Goal: Task Accomplishment & Management: Complete application form

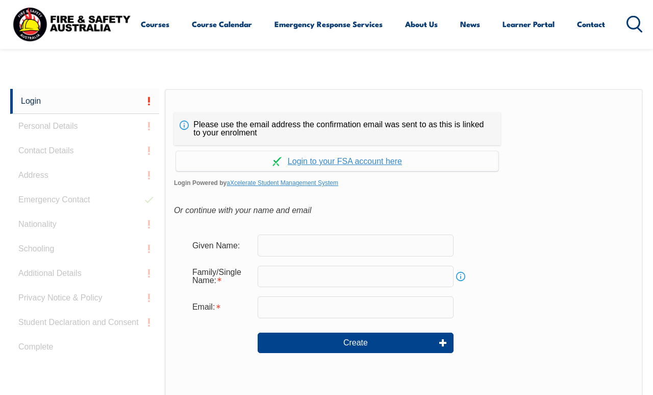
scroll to position [221, 0]
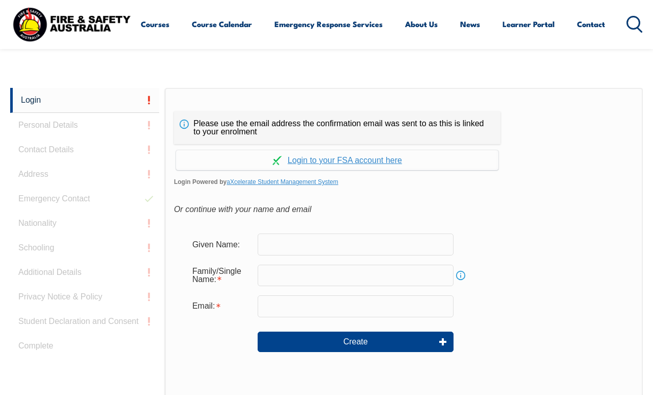
click at [393, 163] on link "Continue with aXcelerate" at bounding box center [337, 160] width 323 height 20
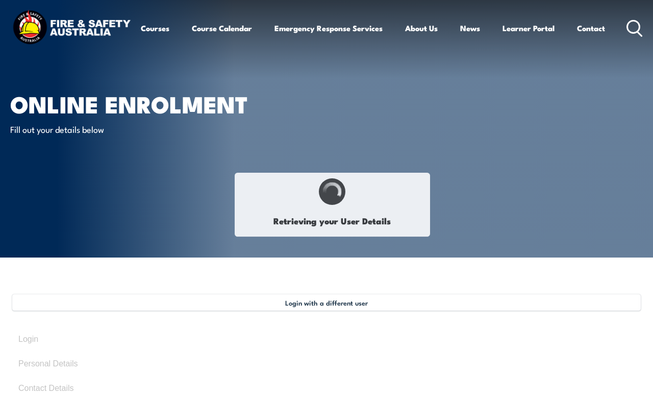
select select "Ms"
type input "[PERSON_NAME]"
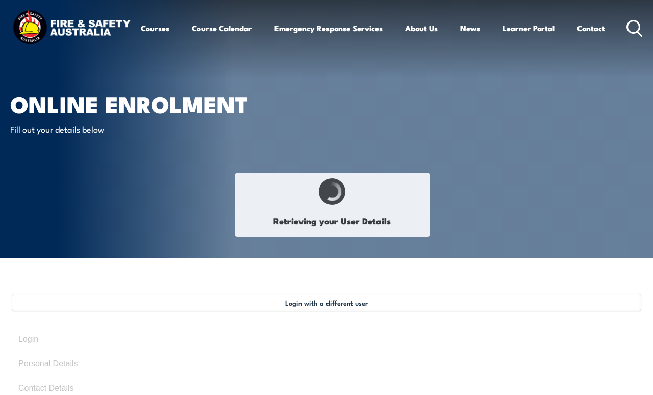
type input "[DATE]"
type input "U946PAJZJA"
select select "F"
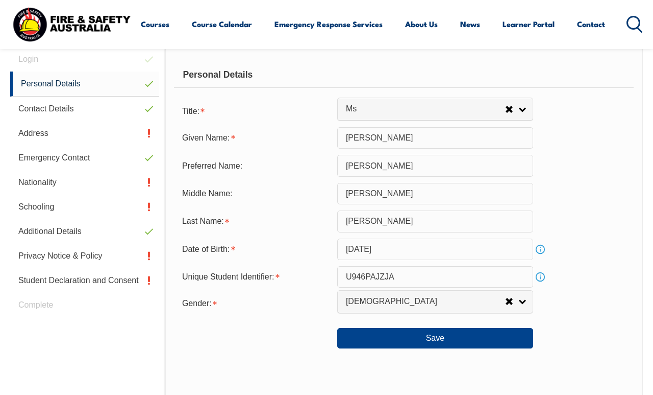
scroll to position [293, 0]
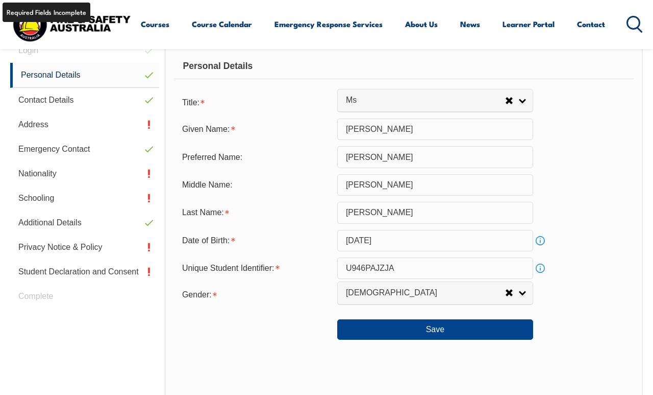
click at [43, 130] on link "Address" at bounding box center [84, 124] width 149 height 25
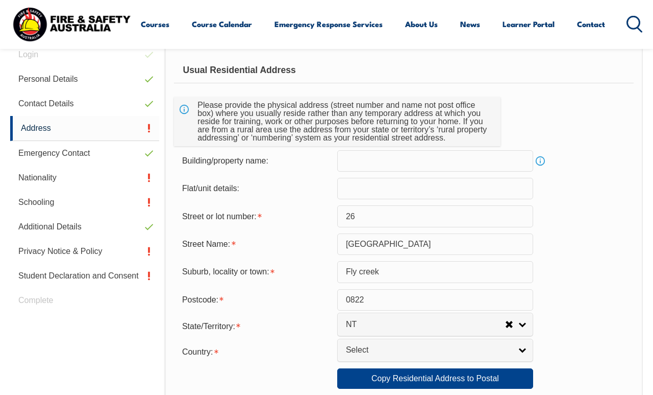
scroll to position [280, 0]
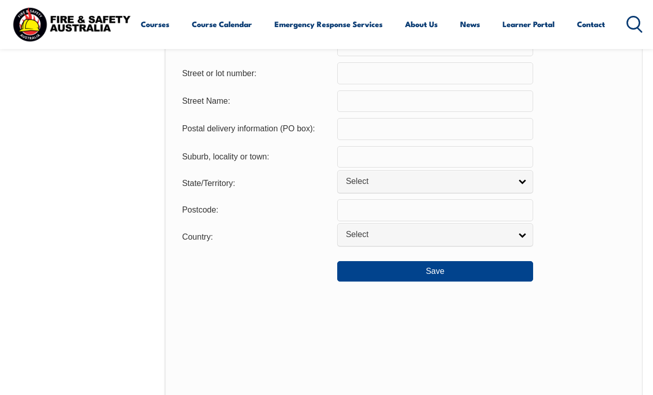
click at [495, 281] on button "Save" at bounding box center [435, 271] width 196 height 20
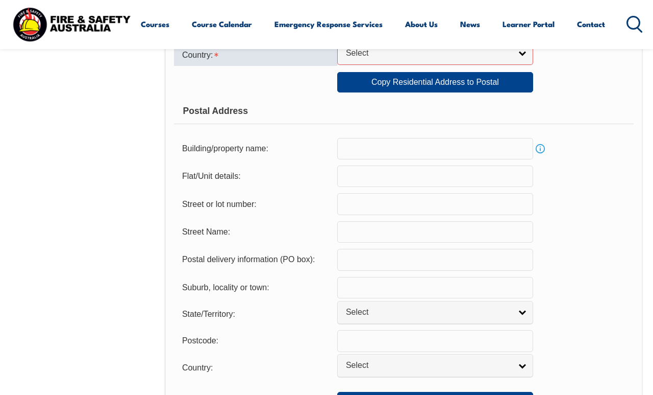
scroll to position [586, 0]
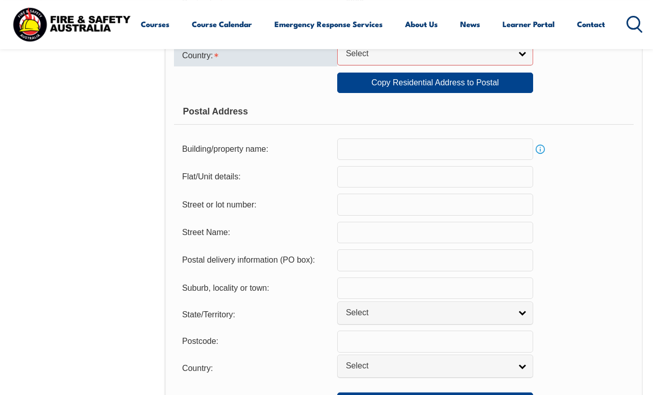
click at [596, 213] on div "Street or lot number:" at bounding box center [404, 203] width 460 height 21
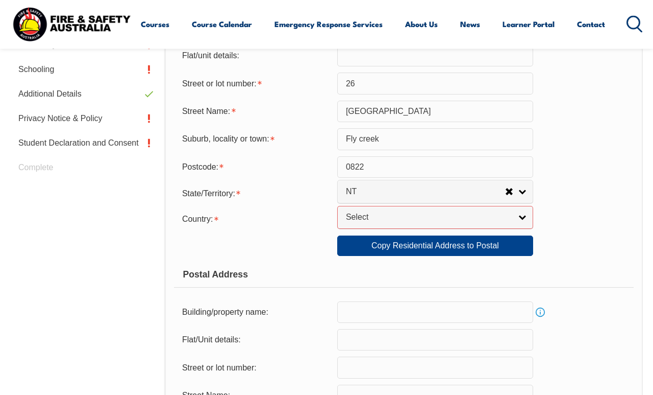
scroll to position [418, 0]
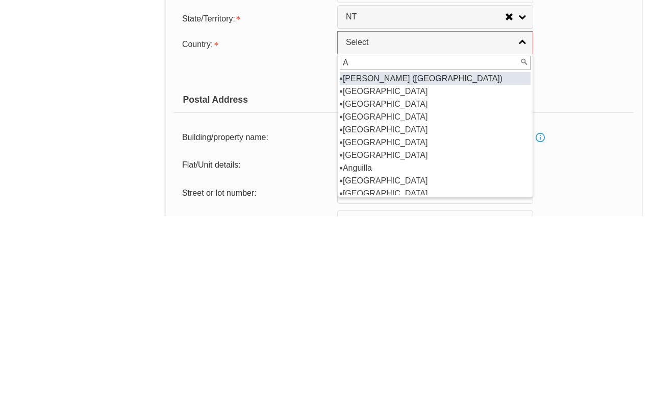
type input "Au"
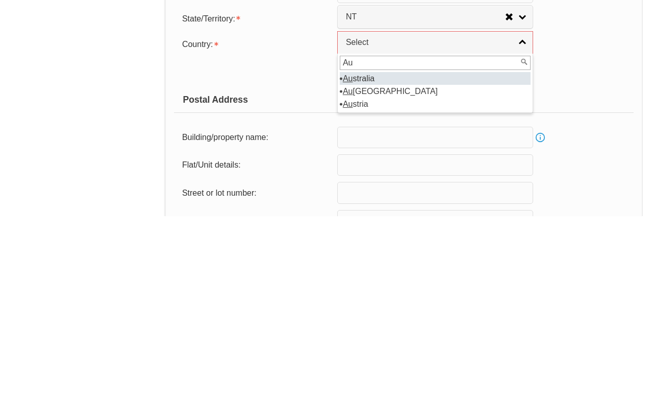
select select "1101"
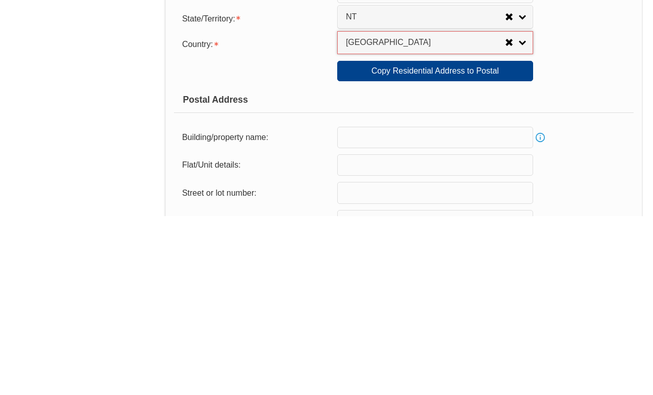
click at [576, 239] on div "Copy Residential Address to Postal: Copy Residential Address to Postal" at bounding box center [404, 249] width 460 height 20
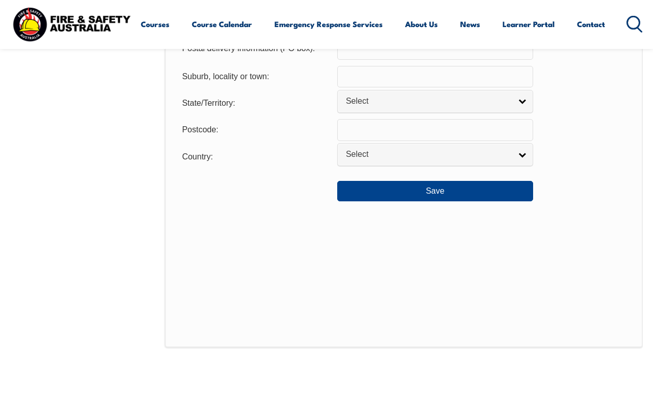
click at [466, 201] on button "Save" at bounding box center [435, 191] width 196 height 20
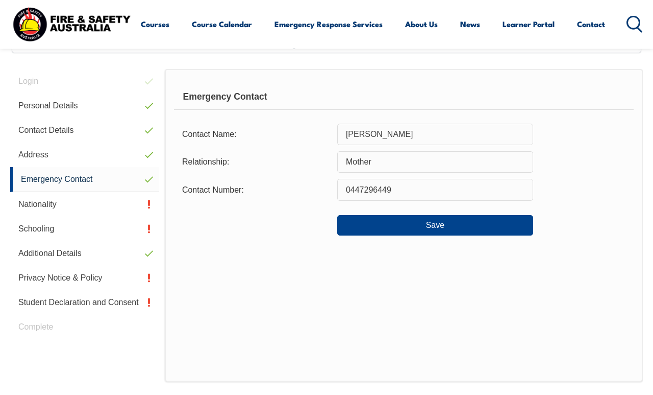
scroll to position [248, 0]
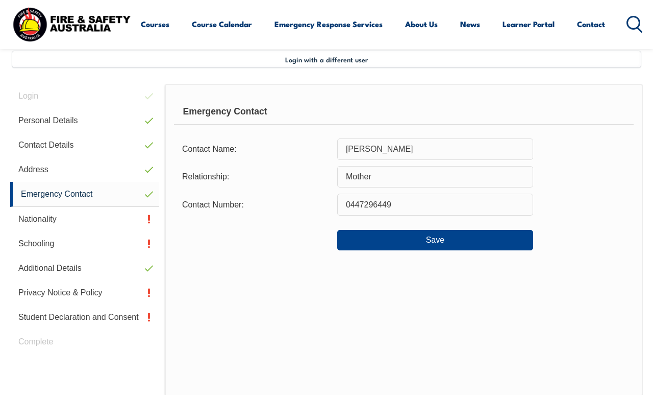
click at [45, 220] on link "Nationality" at bounding box center [84, 219] width 149 height 25
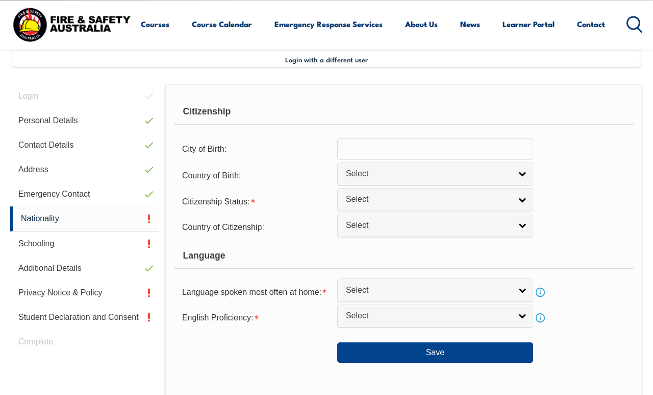
click at [437, 152] on input "text" at bounding box center [435, 148] width 196 height 21
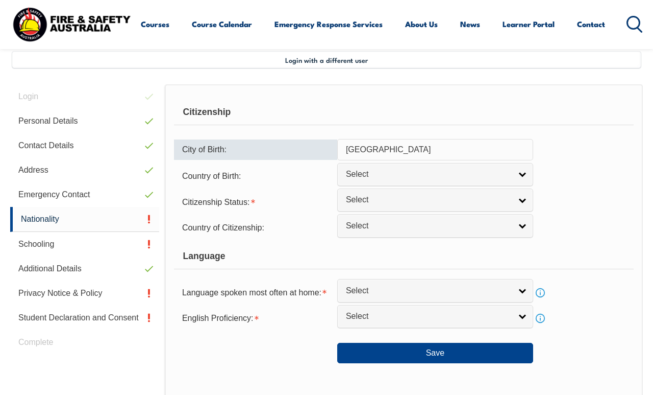
type input "Adelaide"
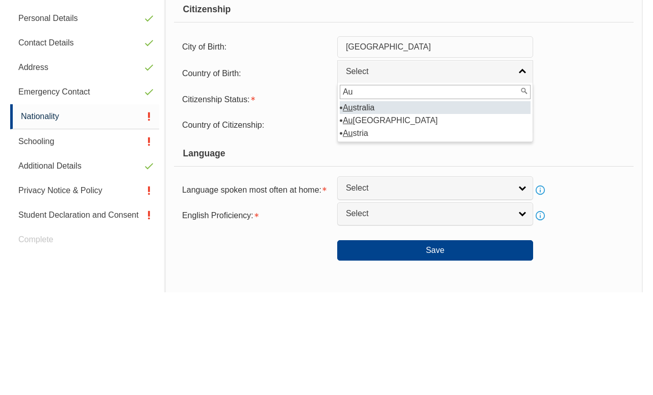
type input "Aus"
select select "1101"
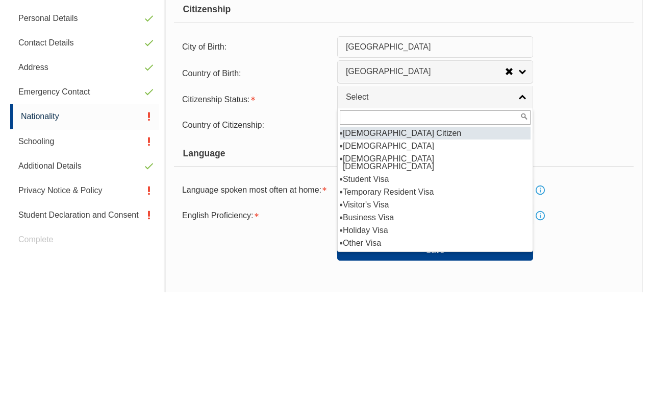
select select "1"
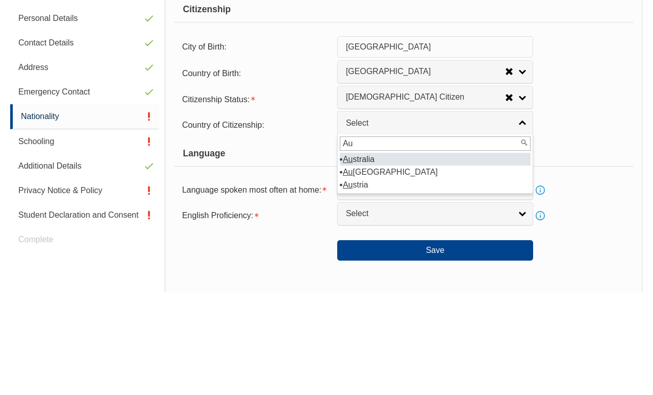
type input "Aus"
select select "1101"
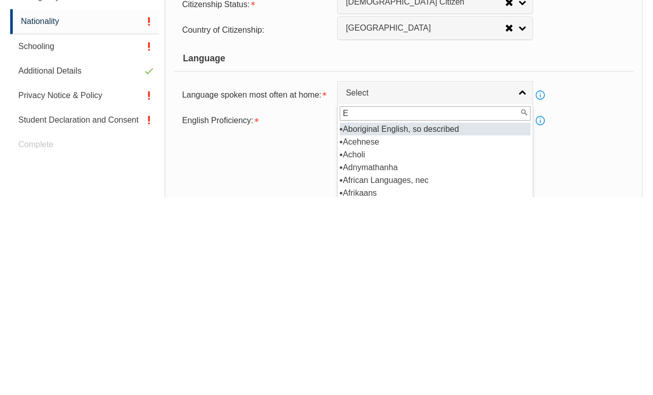
type input "En"
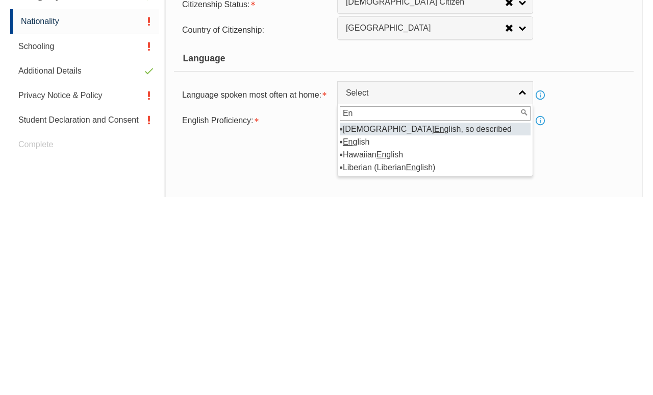
select select "1201"
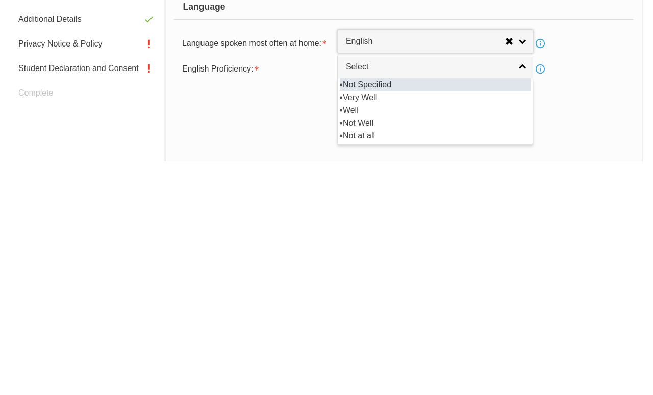
scroll to position [496, 0]
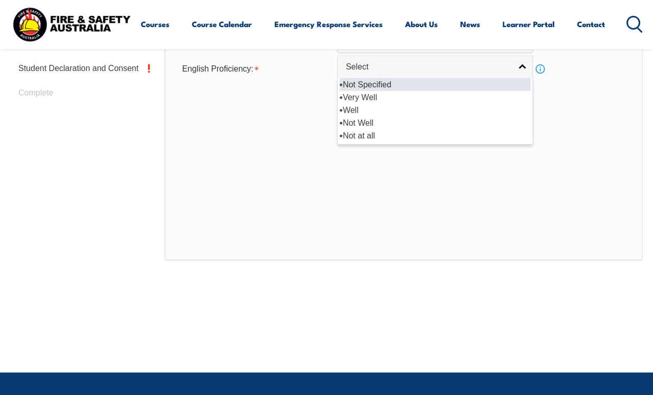
select select "1"
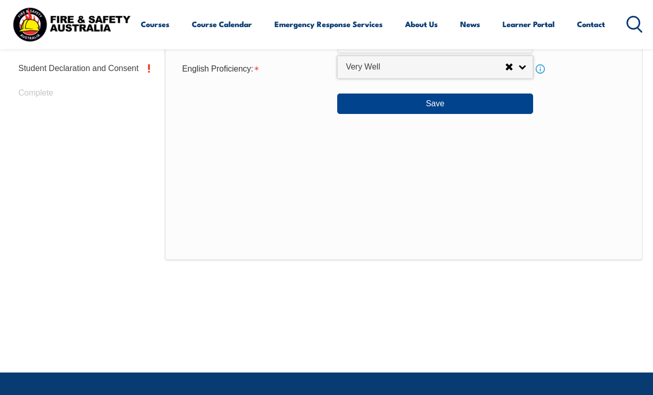
click at [526, 172] on div "Citizenship City of Birth: Adelaide Country of Birth: Adelie Land (France) Afgh…" at bounding box center [404, 47] width 478 height 425
click at [507, 114] on button "Save" at bounding box center [435, 103] width 196 height 20
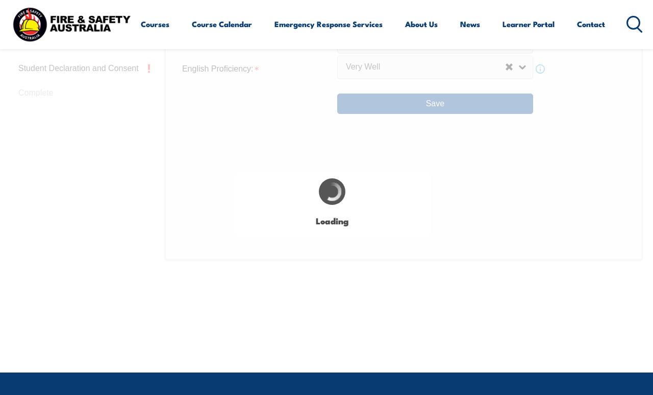
type input "Adelaide"
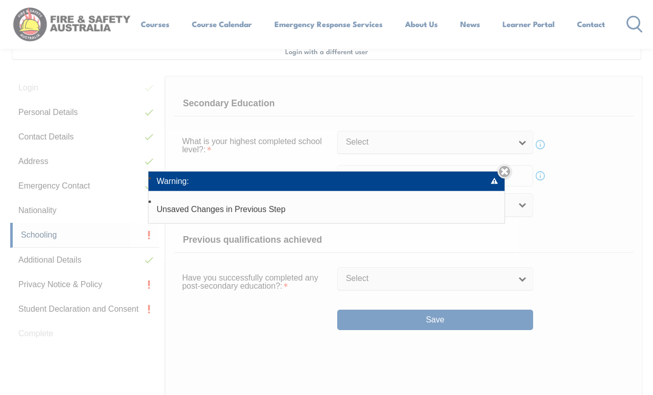
scroll to position [248, 0]
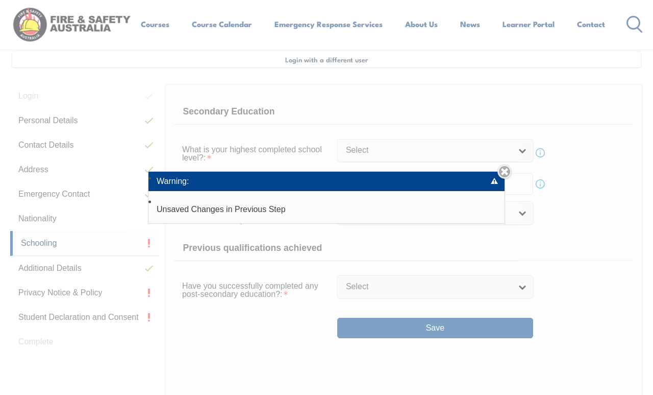
click at [580, 241] on div "Warning: Unsaved Changes in Previous Step Close" at bounding box center [326, 197] width 653 height 395
click at [499, 191] on li "Warning:" at bounding box center [327, 181] width 356 height 19
click at [509, 179] on link "Close" at bounding box center [505, 171] width 14 height 14
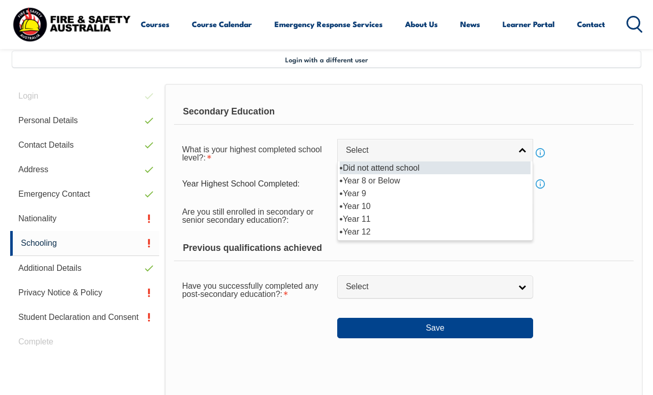
select select "12"
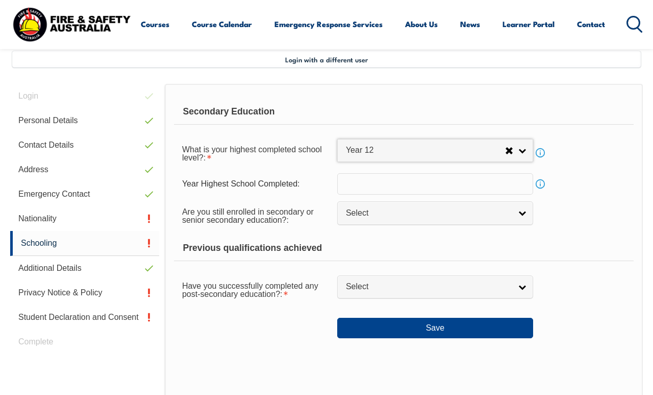
click at [472, 181] on input "text" at bounding box center [435, 183] width 196 height 21
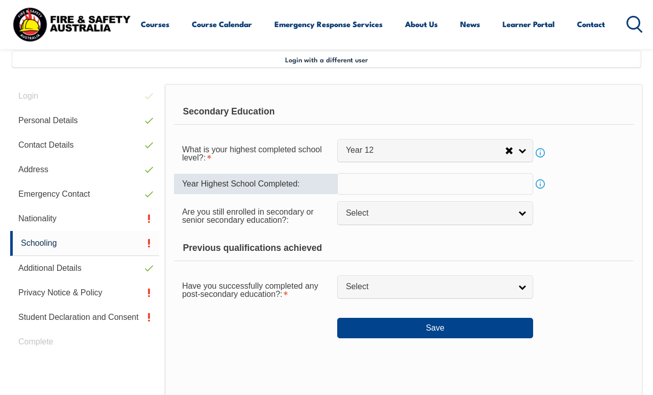
scroll to position [247, 0]
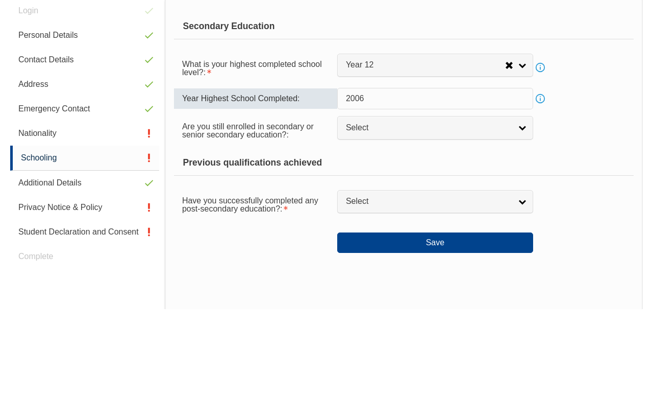
type input "2006"
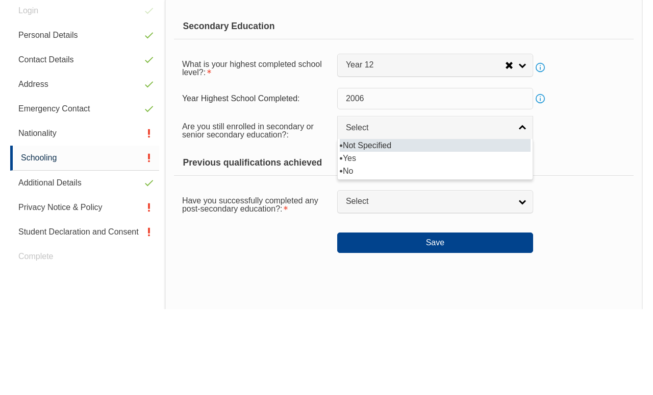
scroll to position [333, 0]
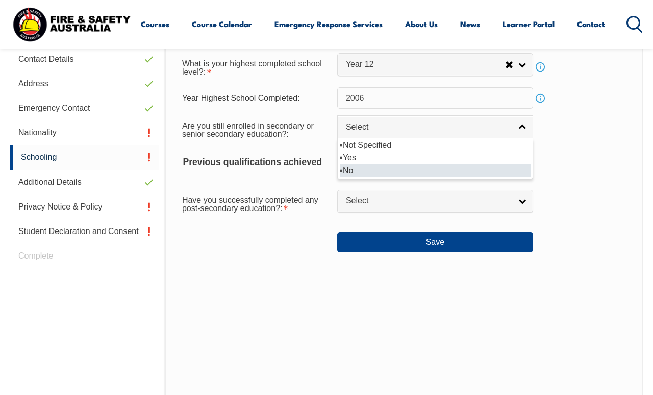
select select "false"
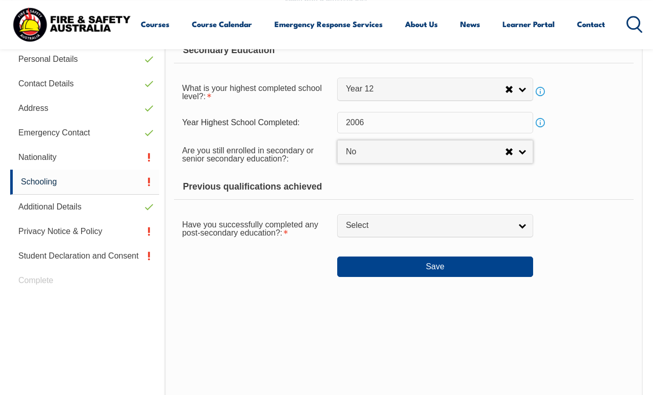
scroll to position [309, 0]
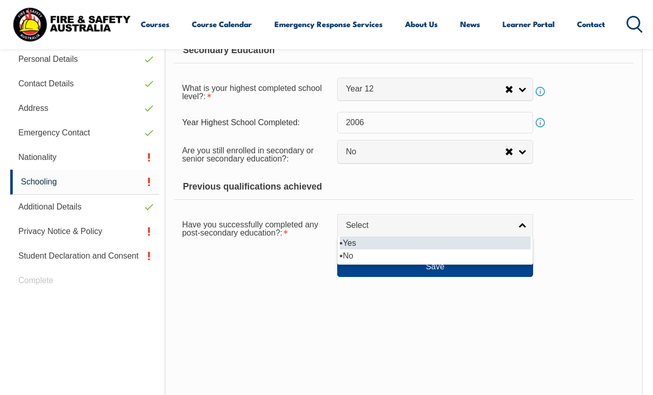
click at [585, 224] on div "Have you successfully completed any post-secondary education?: Yes No Select Ye…" at bounding box center [404, 227] width 460 height 29
select select "true"
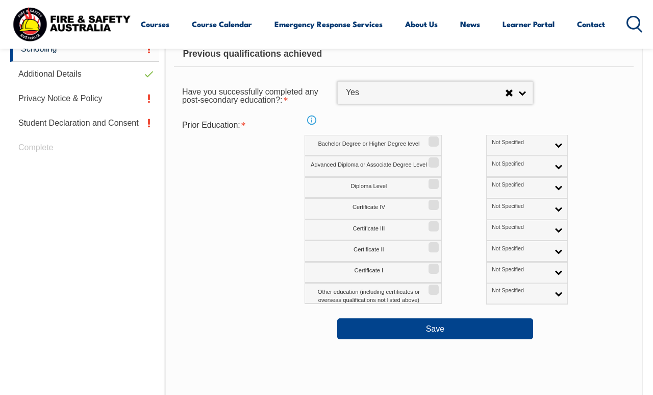
scroll to position [443, 0]
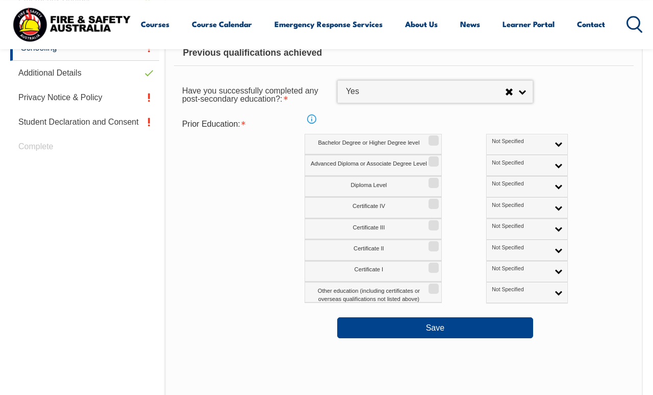
click at [435, 222] on input "Certificate III" at bounding box center [432, 221] width 6 height 1
checkbox input "true"
click at [473, 321] on button "Save" at bounding box center [435, 327] width 196 height 20
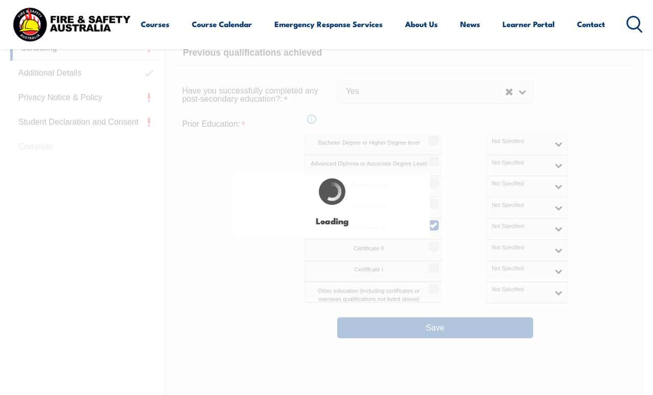
select select "false"
select select
select select "false"
select select "true"
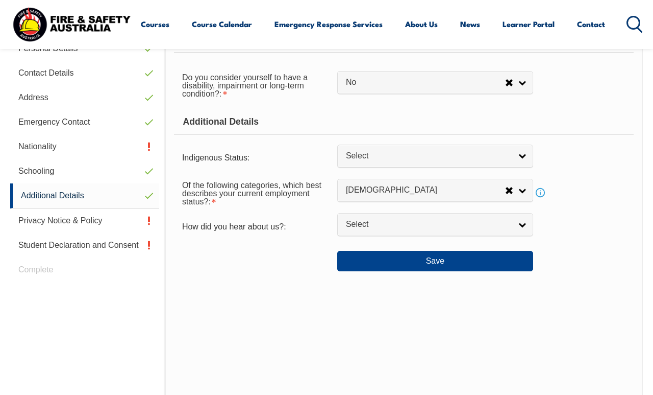
scroll to position [321, 0]
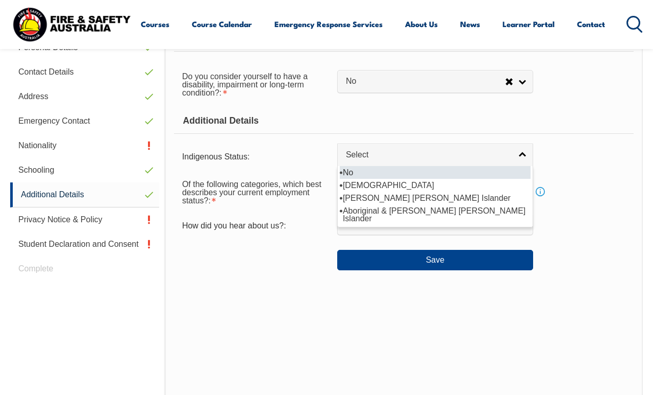
click at [564, 155] on div "Indigenous Status: No Aboriginal Torres Strait Islander Aboriginal & Torres Str…" at bounding box center [404, 156] width 460 height 19
select select "4"
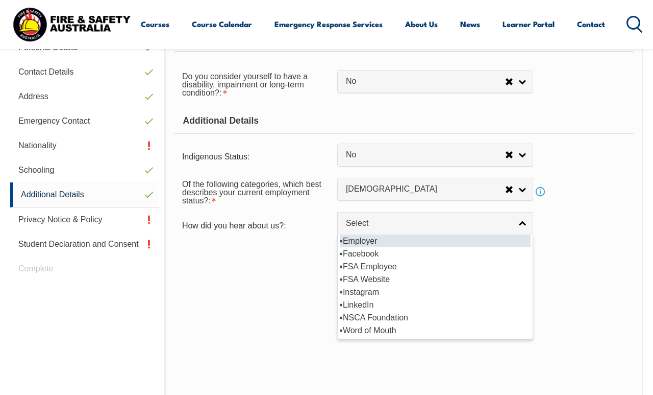
select select "8019"
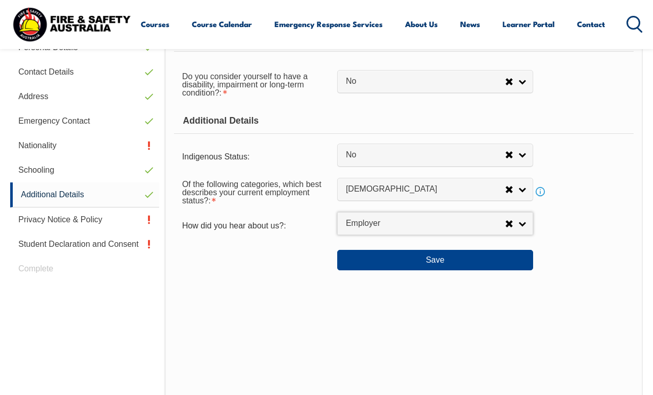
click at [459, 267] on button "Save" at bounding box center [435, 260] width 196 height 20
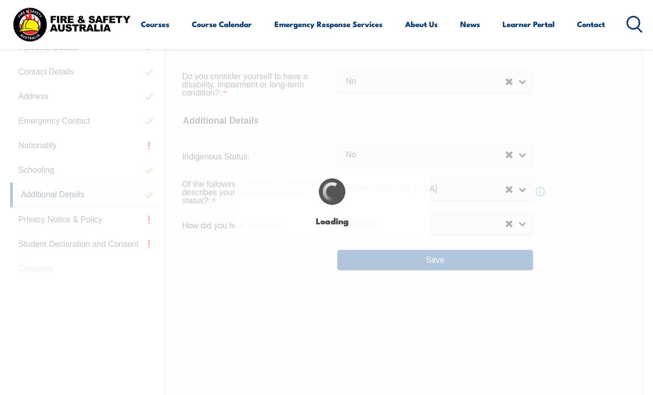
select select "false"
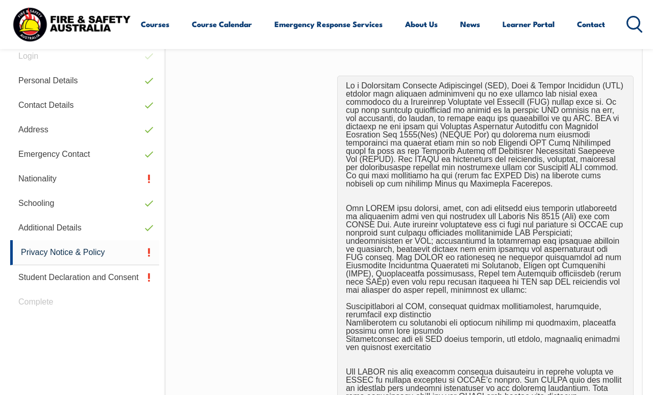
click at [32, 151] on link "Emergency Contact" at bounding box center [84, 154] width 149 height 25
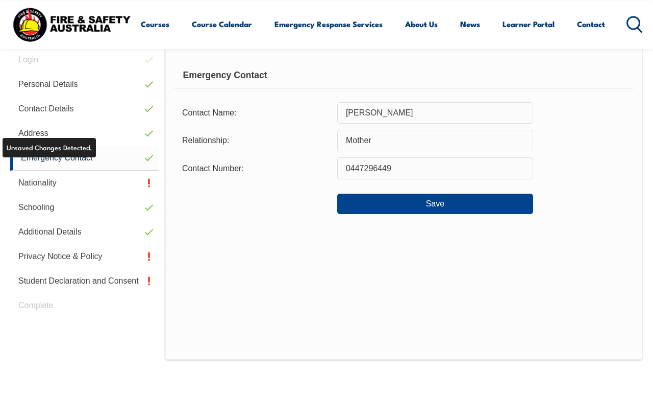
click at [41, 182] on link "Nationality" at bounding box center [84, 183] width 149 height 25
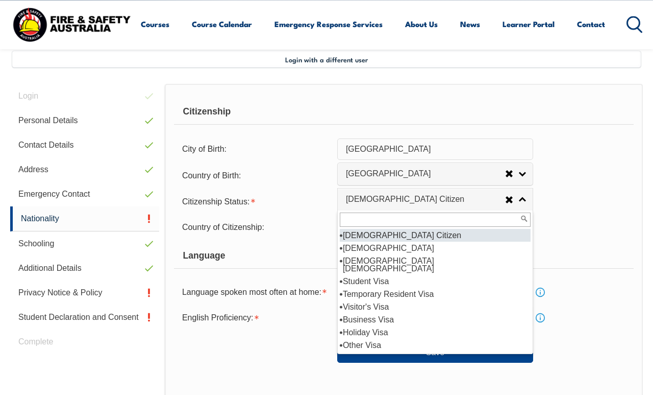
scroll to position [247, 0]
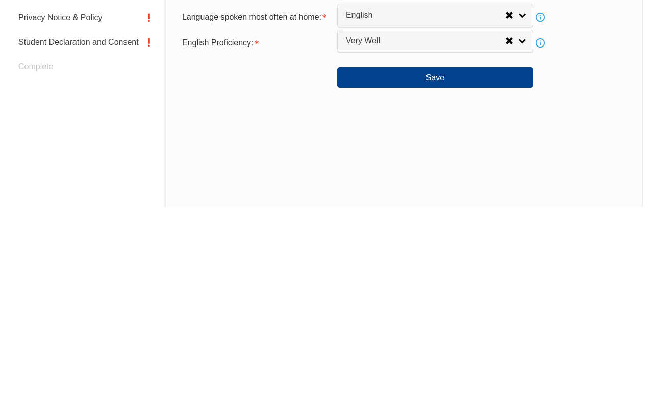
click at [493, 255] on button "Save" at bounding box center [435, 265] width 196 height 20
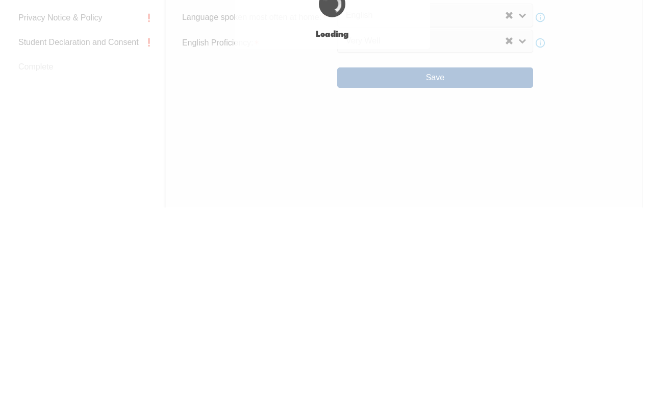
scroll to position [522, 0]
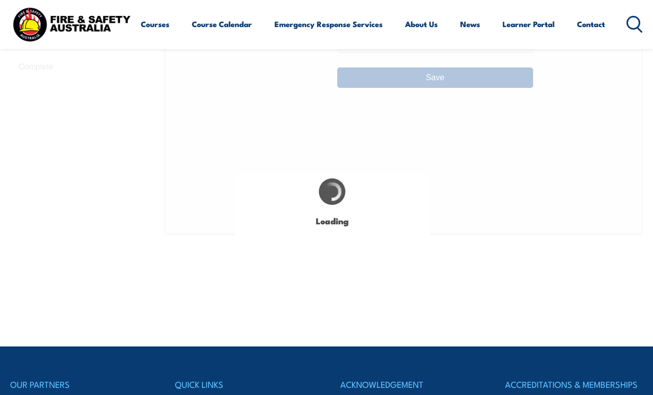
select select "false"
select select "true"
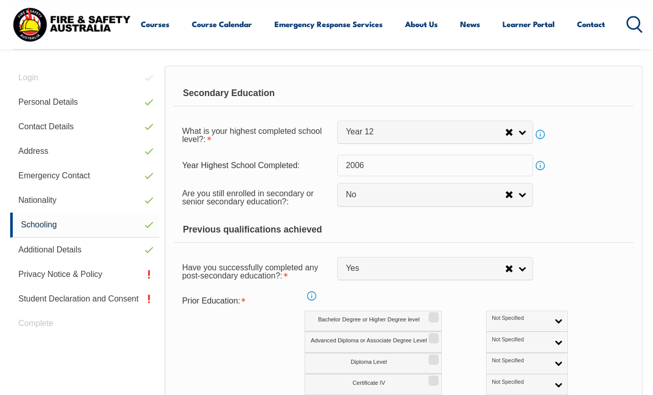
scroll to position [247, 0]
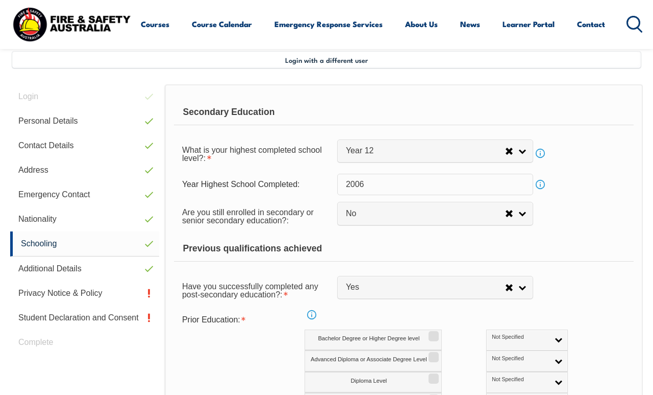
click at [544, 150] on link "Info" at bounding box center [540, 153] width 14 height 14
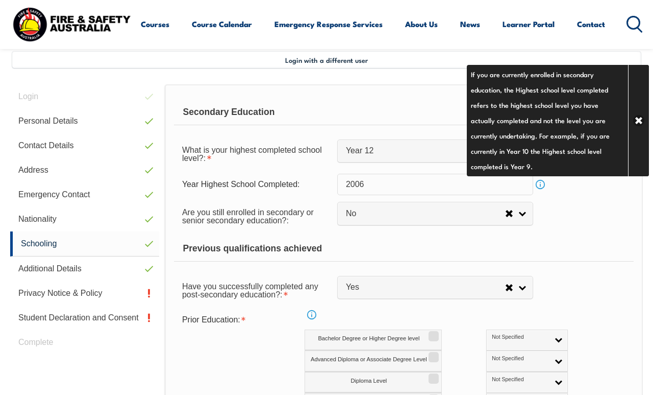
scroll to position [248, 0]
click at [576, 204] on div "Are you still enrolled in secondary or senior secondary education?: Not Specifi…" at bounding box center [404, 215] width 460 height 29
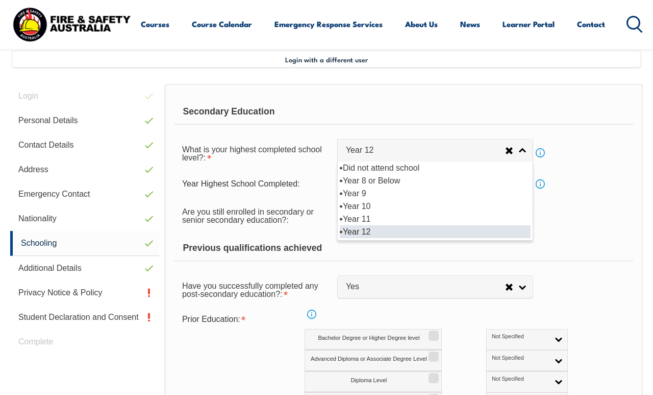
click at [581, 162] on div "What is your highest completed school level?: Did not attend school Year 8 or B…" at bounding box center [404, 152] width 460 height 29
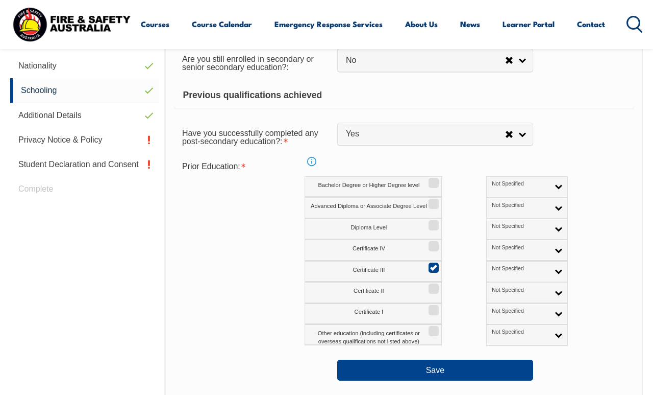
click at [40, 144] on link "Privacy Notice & Policy" at bounding box center [84, 140] width 149 height 25
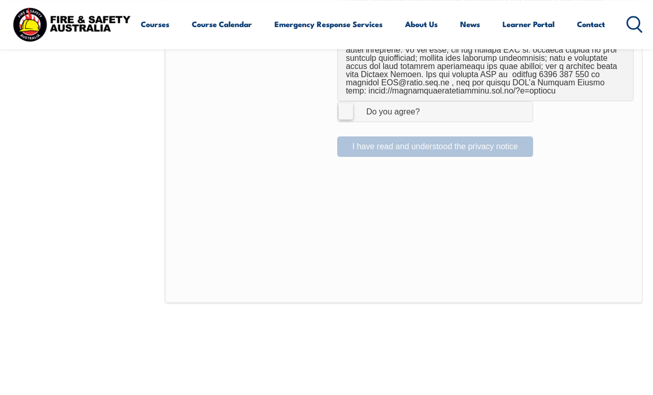
click at [460, 104] on label "I Agree Do you agree?" at bounding box center [435, 111] width 196 height 20
click at [446, 104] on input "I Agree Do you agree?" at bounding box center [436, 111] width 17 height 19
checkbox input "true"
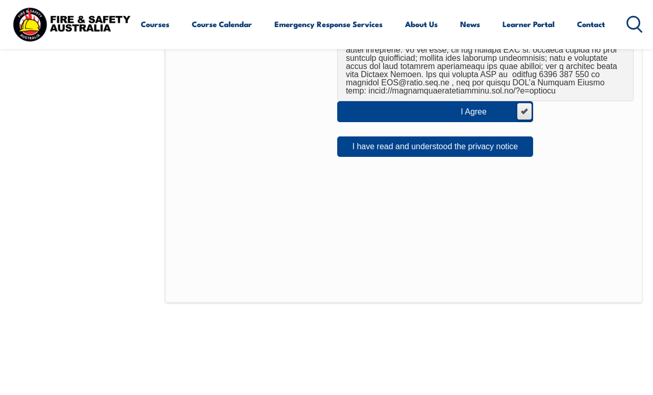
click at [444, 136] on button "I have read and understood the privacy notice" at bounding box center [435, 146] width 196 height 20
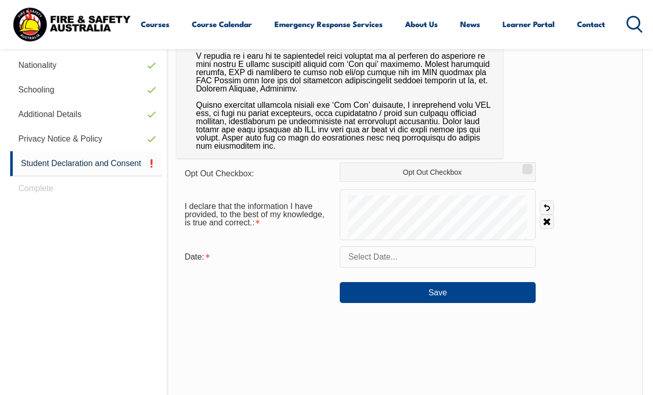
scroll to position [401, 0]
click at [526, 165] on input "Opt Out Checkbox" at bounding box center [526, 164] width 6 height 1
checkbox input "true"
click at [547, 200] on link "Undo" at bounding box center [547, 207] width 14 height 14
click at [550, 201] on link "Undo" at bounding box center [547, 207] width 14 height 14
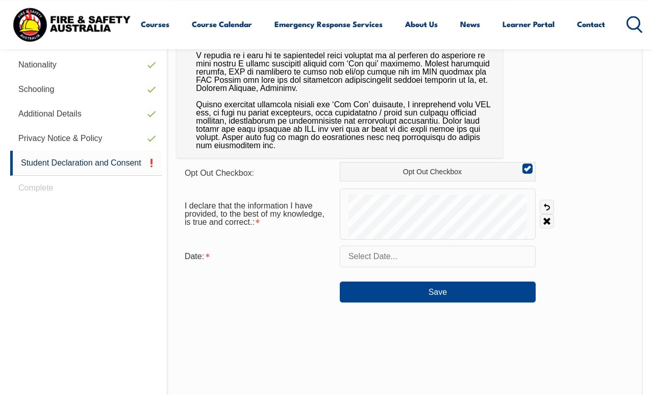
click at [545, 203] on link "Undo" at bounding box center [547, 207] width 14 height 14
click at [544, 206] on link "Undo" at bounding box center [547, 207] width 14 height 14
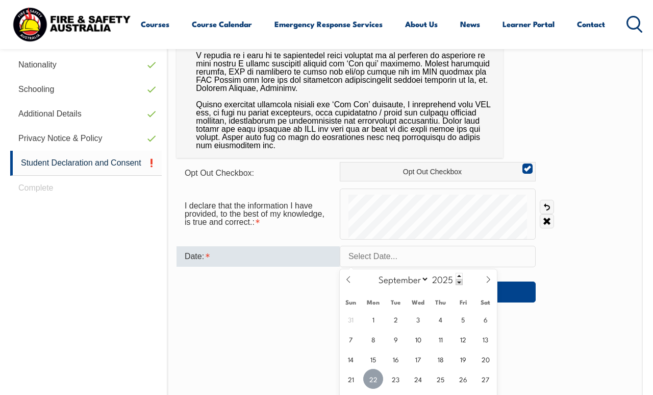
click at [377, 374] on span "22" at bounding box center [373, 379] width 20 height 20
type input "September 22, 2025"
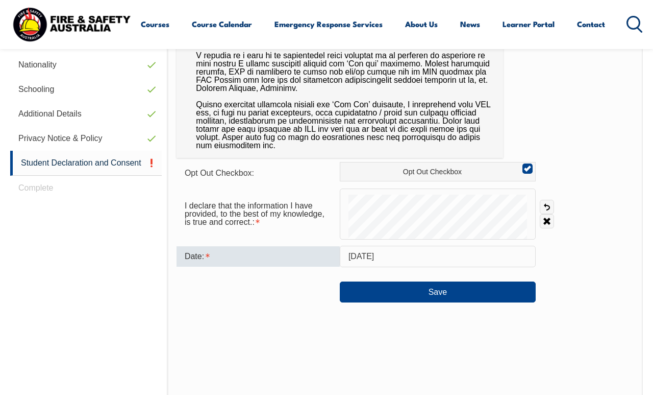
click at [465, 291] on button "Save" at bounding box center [438, 291] width 196 height 20
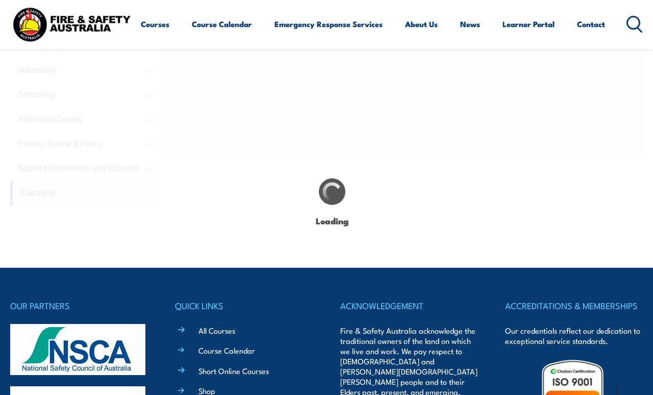
scroll to position [392, 0]
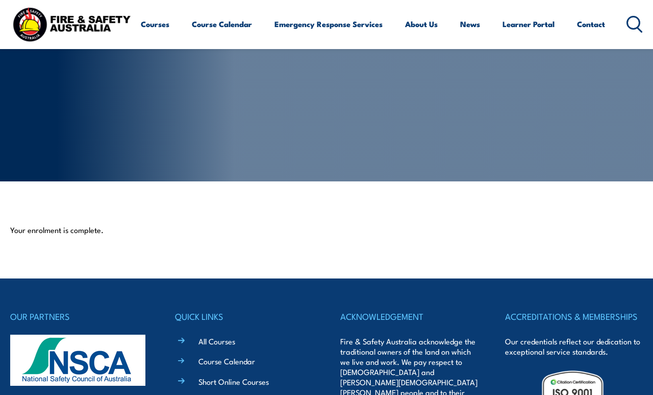
click at [375, 238] on section "Your enrolment is complete." at bounding box center [326, 229] width 653 height 97
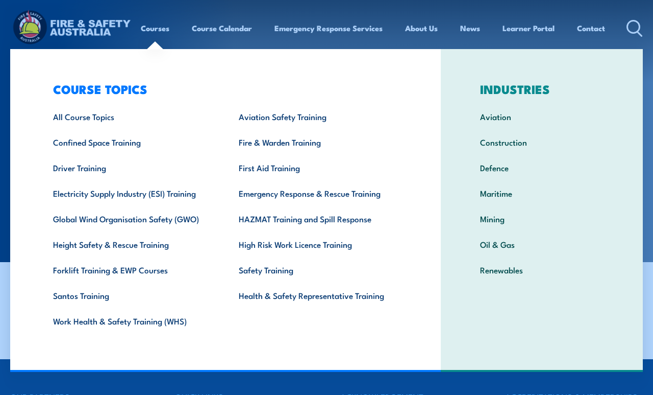
click at [217, 32] on link "Course Calendar" at bounding box center [222, 28] width 60 height 25
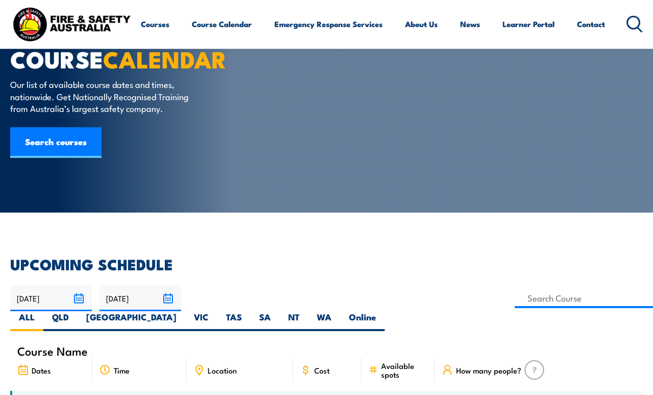
scroll to position [50, 0]
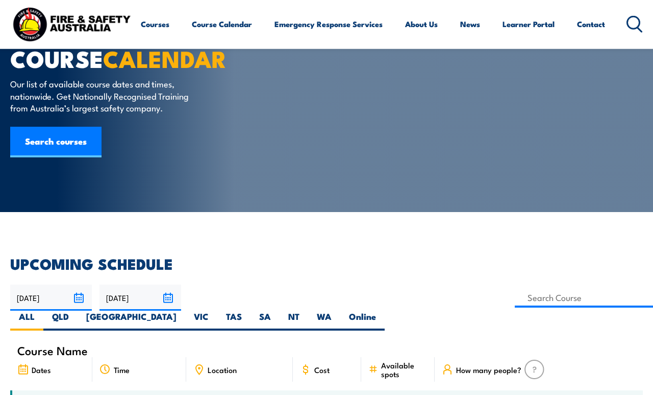
click at [76, 140] on link "Search courses" at bounding box center [55, 142] width 91 height 31
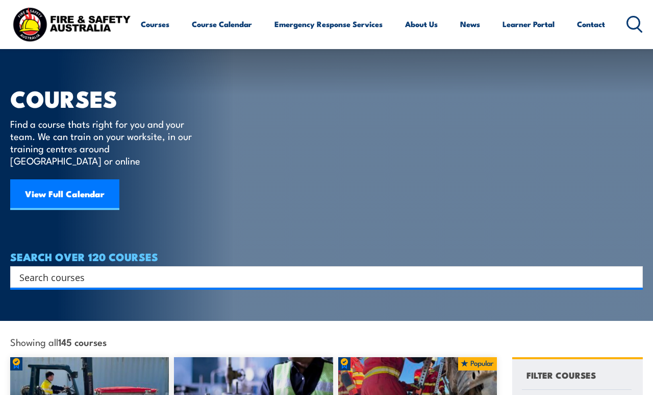
scroll to position [15, 0]
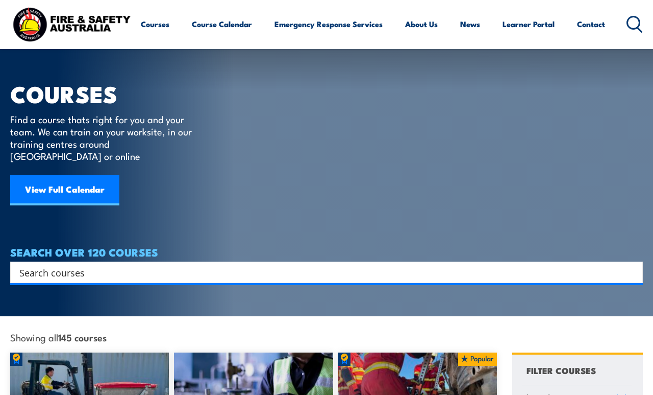
click at [530, 25] on link "Learner Portal" at bounding box center [529, 24] width 52 height 25
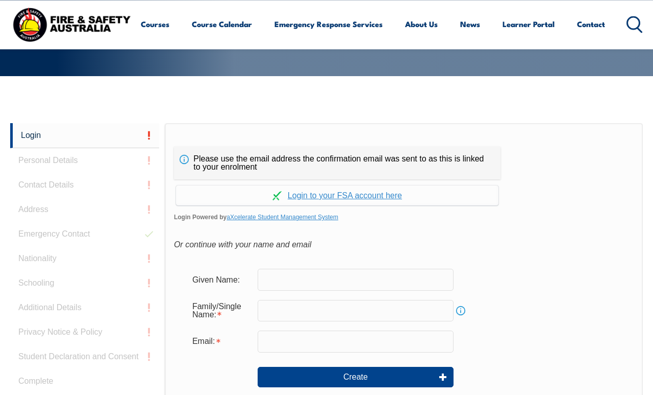
scroll to position [241, 0]
